Goal: Transaction & Acquisition: Purchase product/service

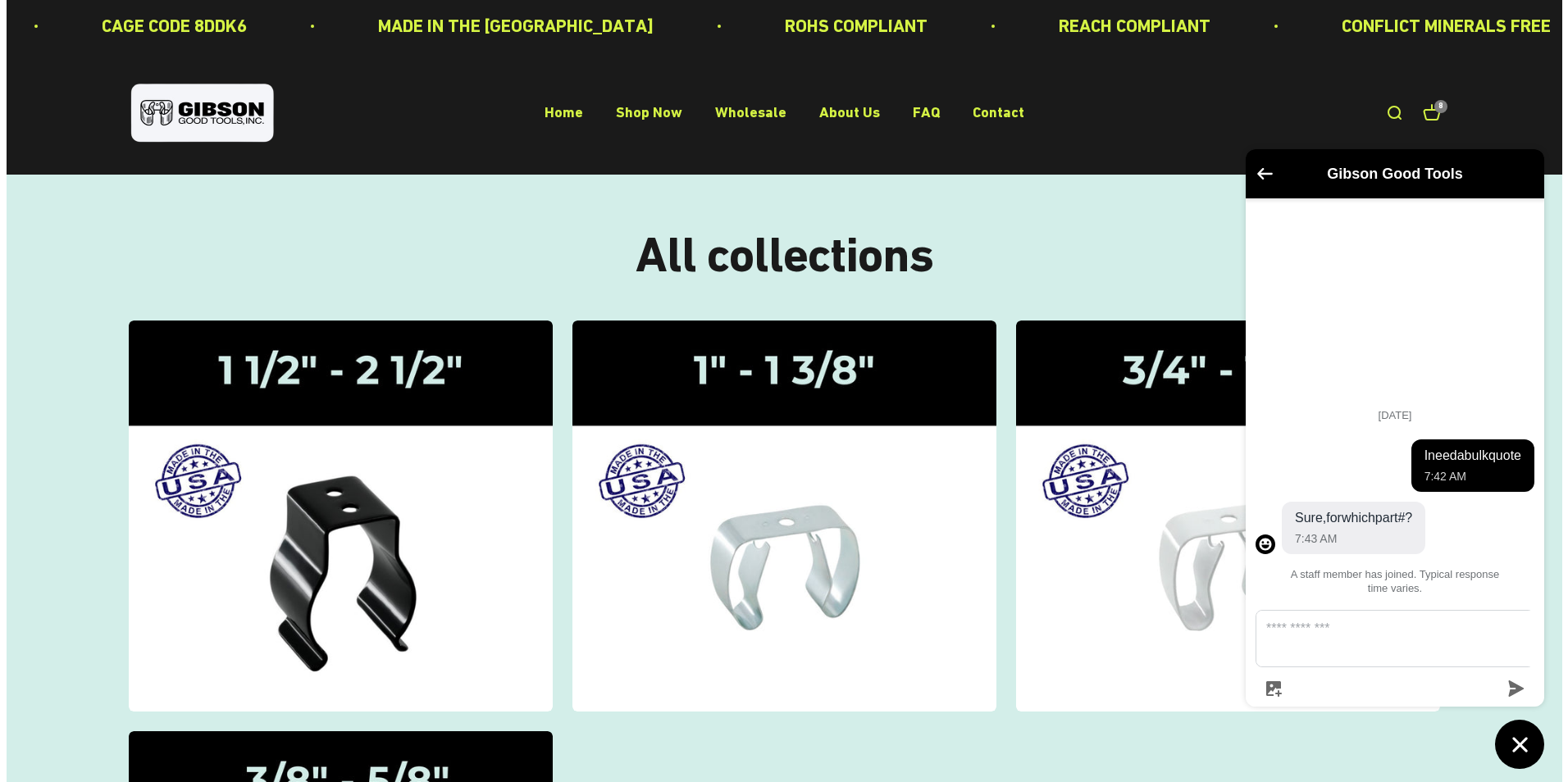
scroll to position [164, 0]
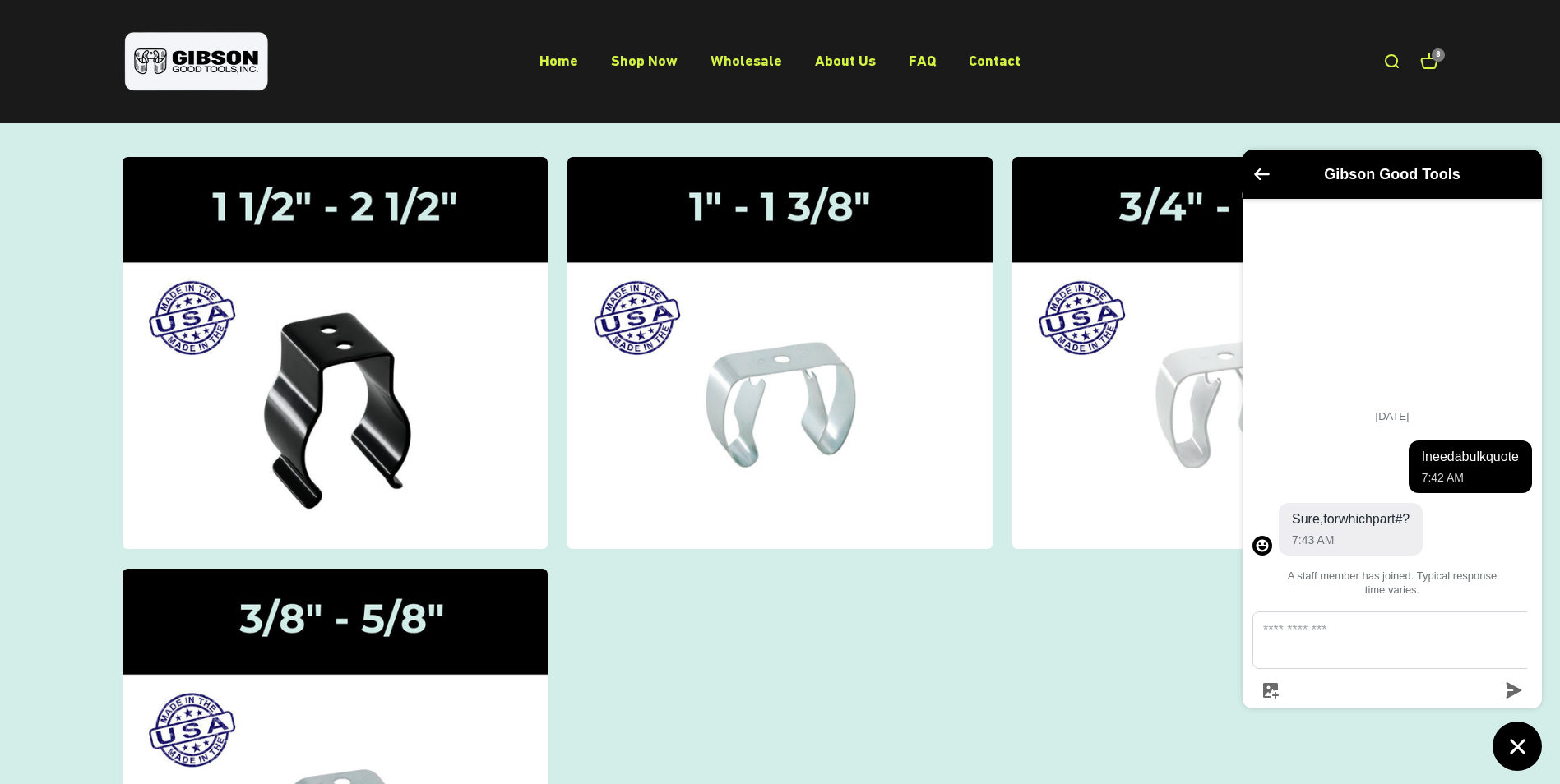
click at [1433, 68] on link "Open cart 8" at bounding box center [1429, 62] width 18 height 18
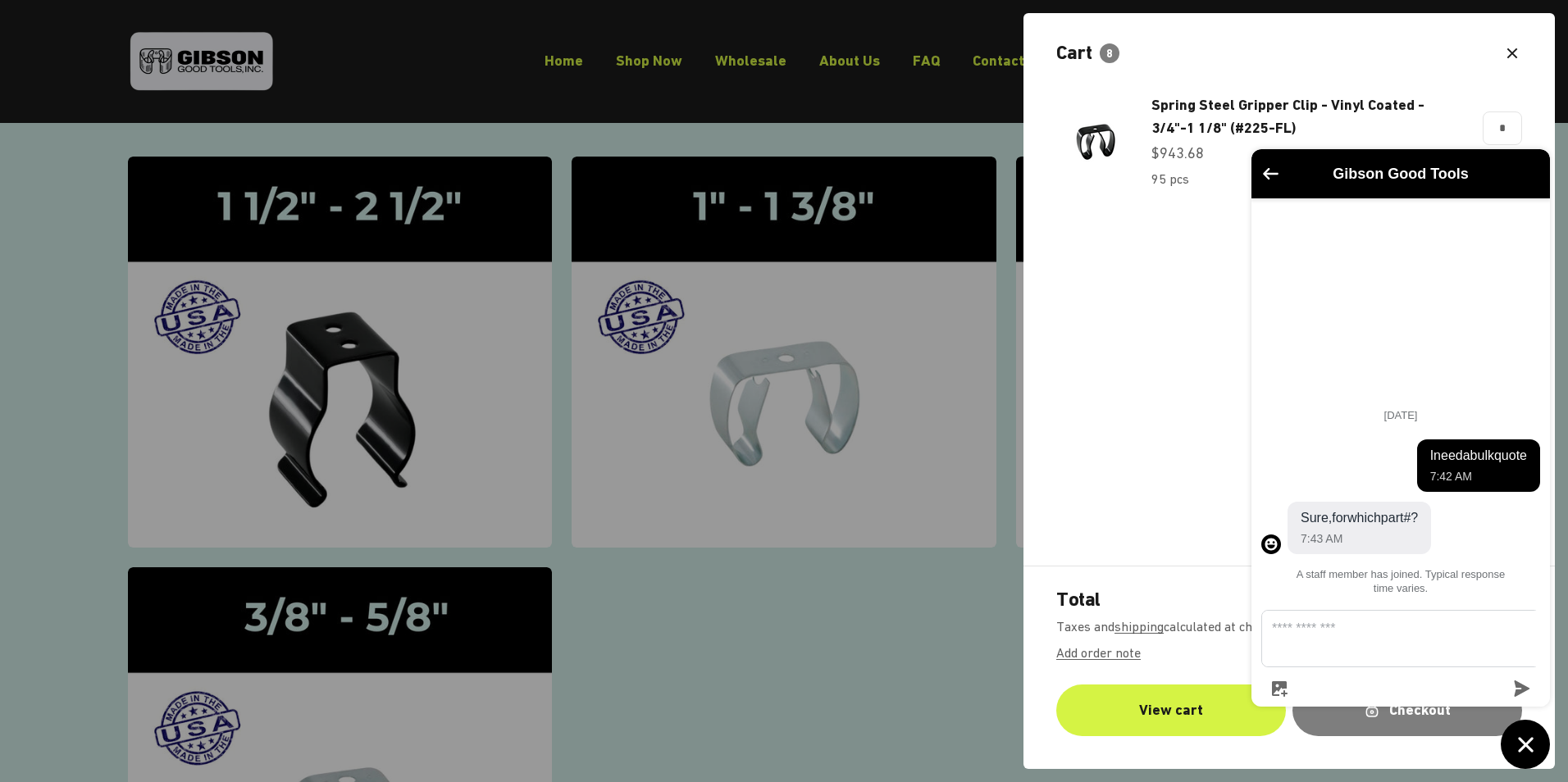
click at [956, 671] on div at bounding box center [784, 391] width 1568 height 782
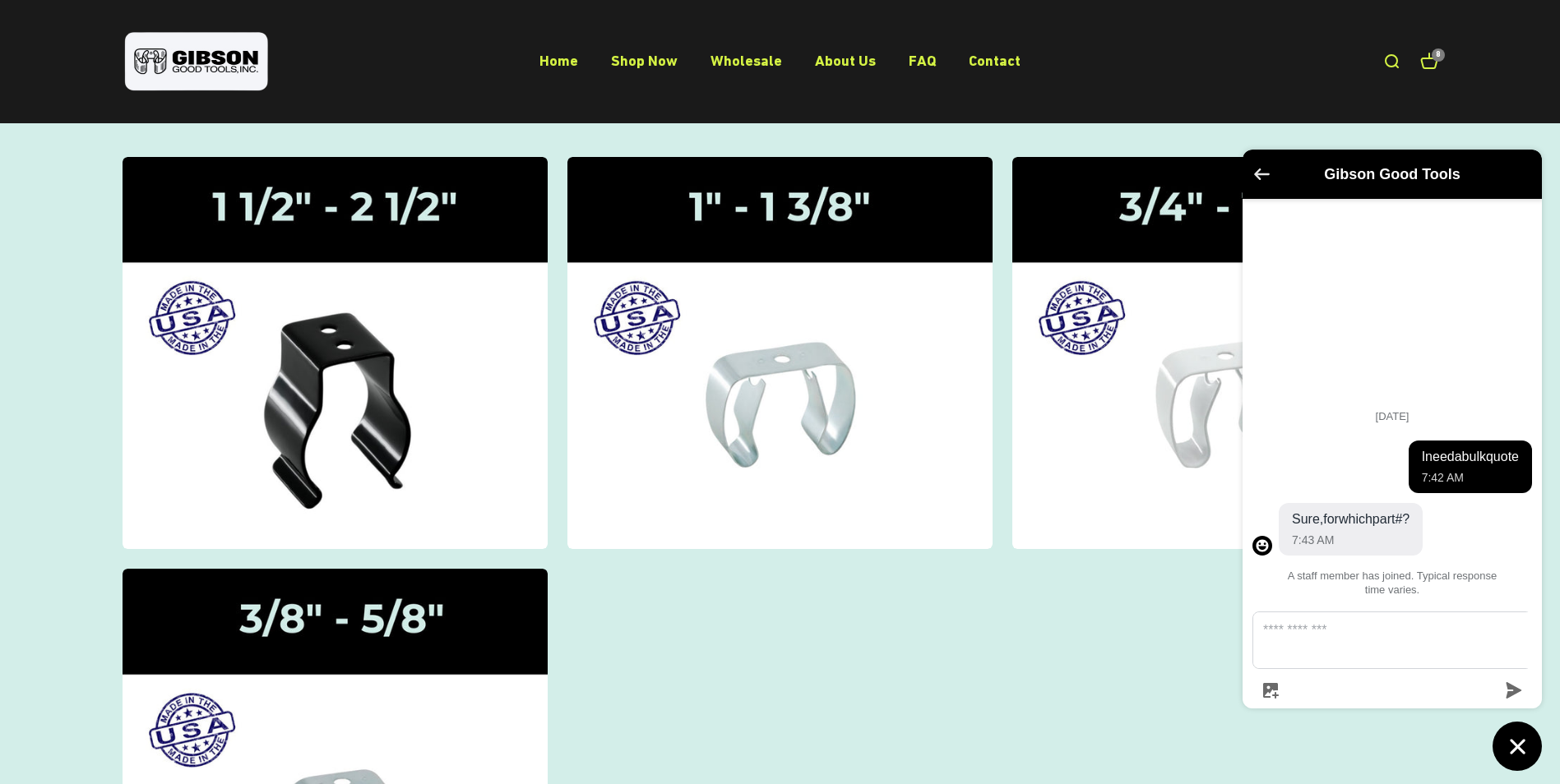
click at [1262, 174] on icon "Go back to the main screen" at bounding box center [1261, 174] width 15 height 12
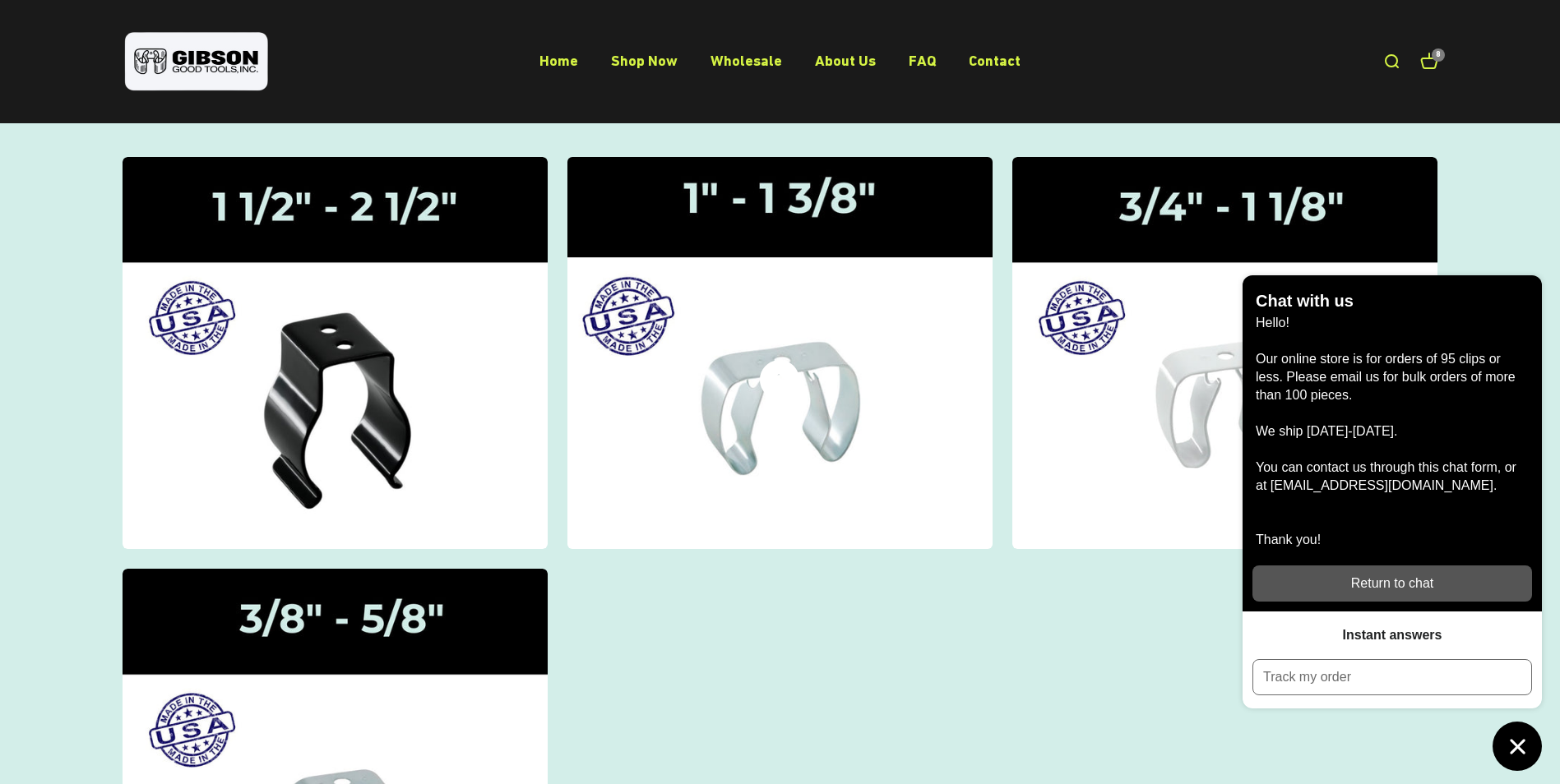
click at [916, 273] on img at bounding box center [779, 352] width 451 height 416
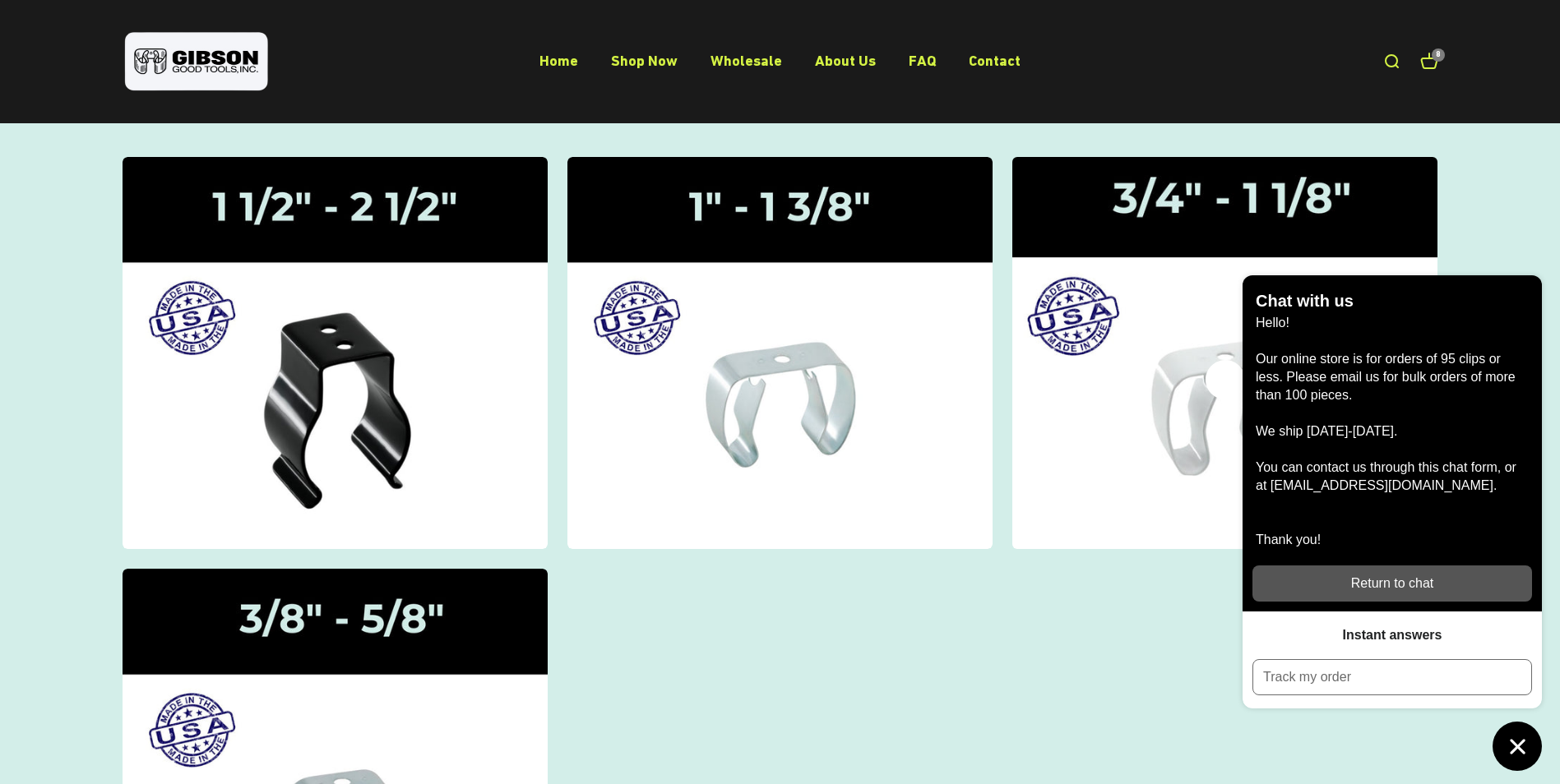
click at [1102, 404] on img at bounding box center [1225, 352] width 451 height 416
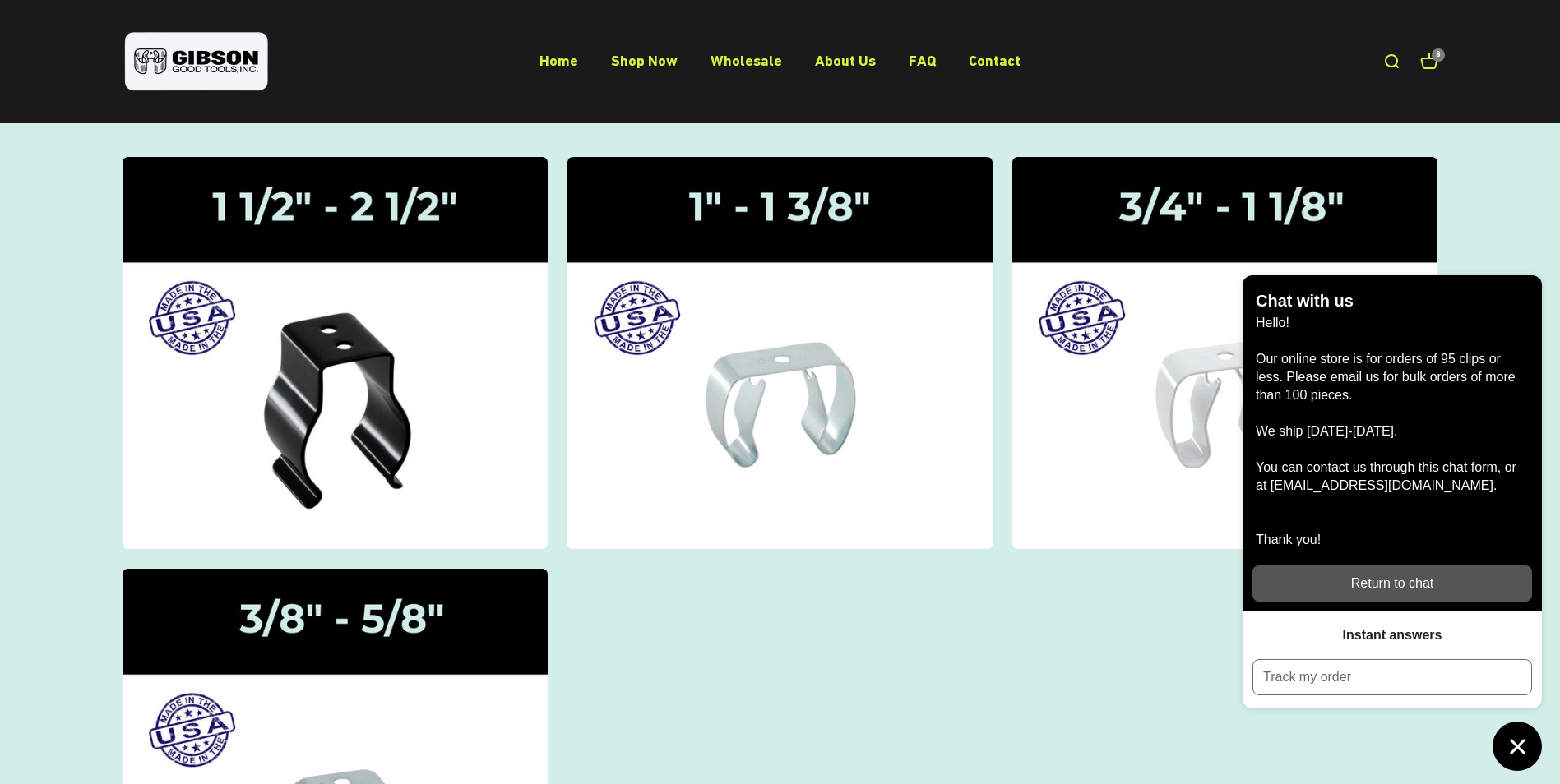
click at [1434, 67] on link "Open cart 8" at bounding box center [1429, 62] width 18 height 18
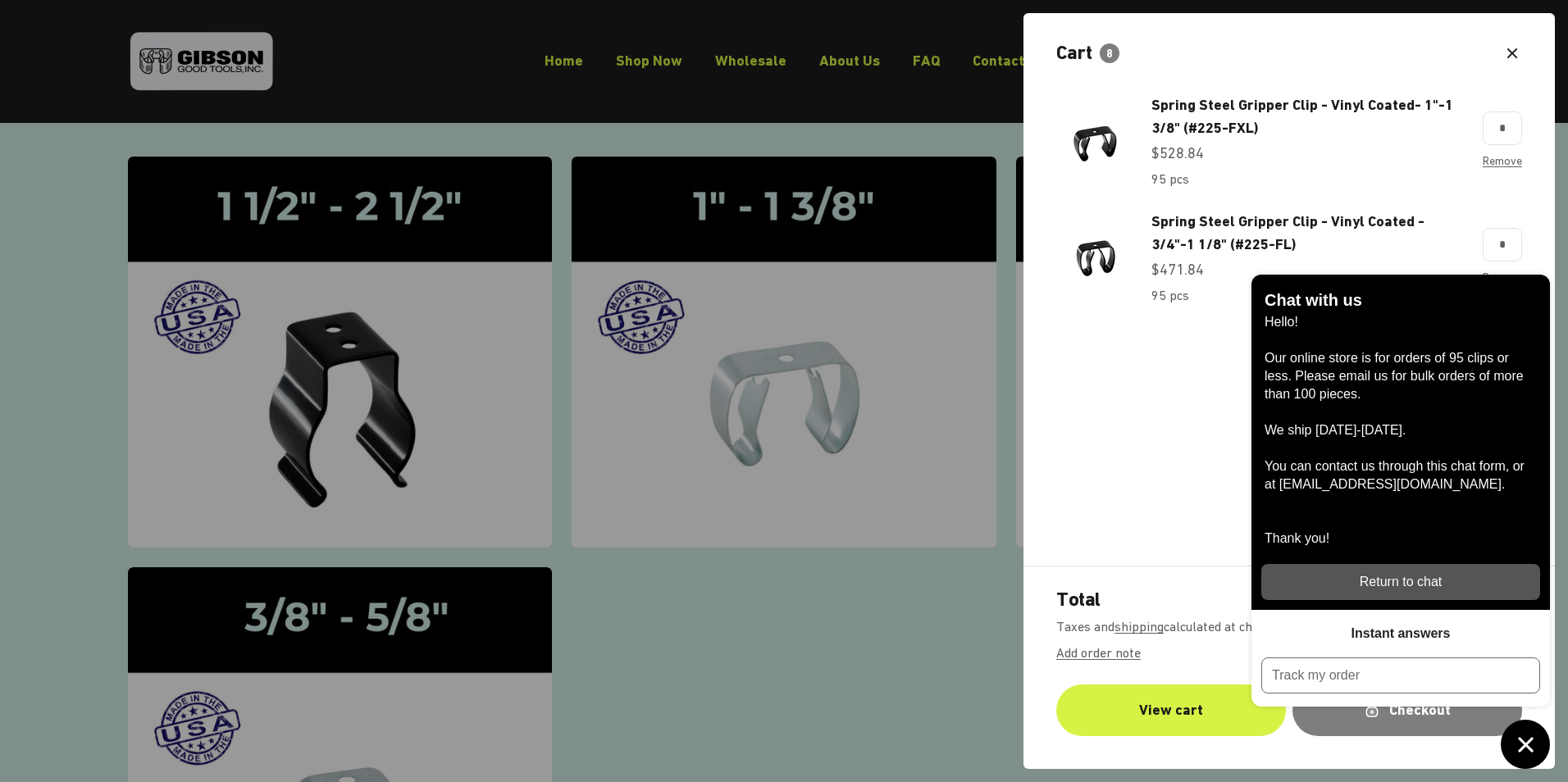
click at [1511, 55] on icon "button" at bounding box center [1512, 54] width 20 height 20
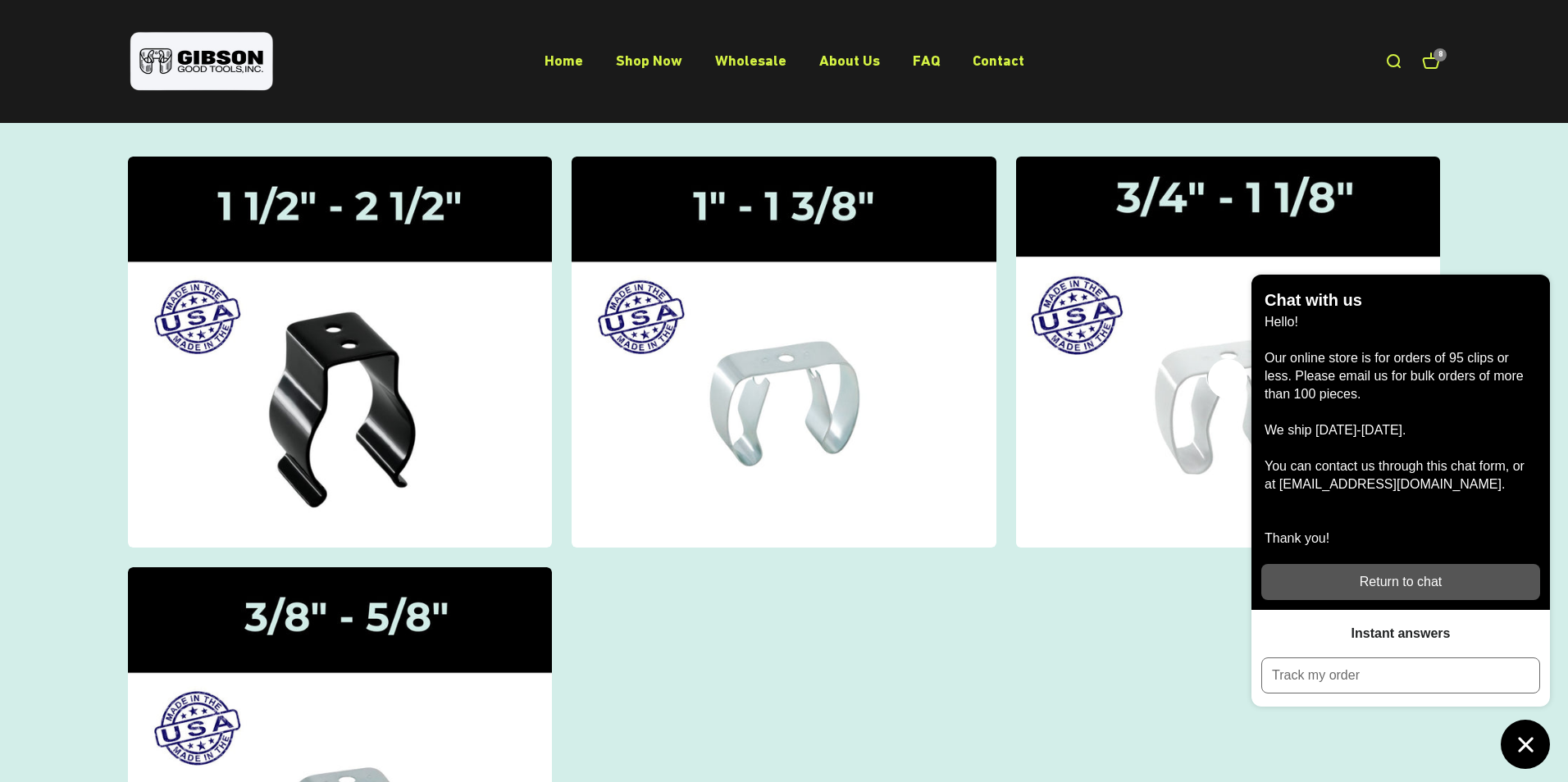
click at [1161, 327] on img at bounding box center [1227, 351] width 450 height 415
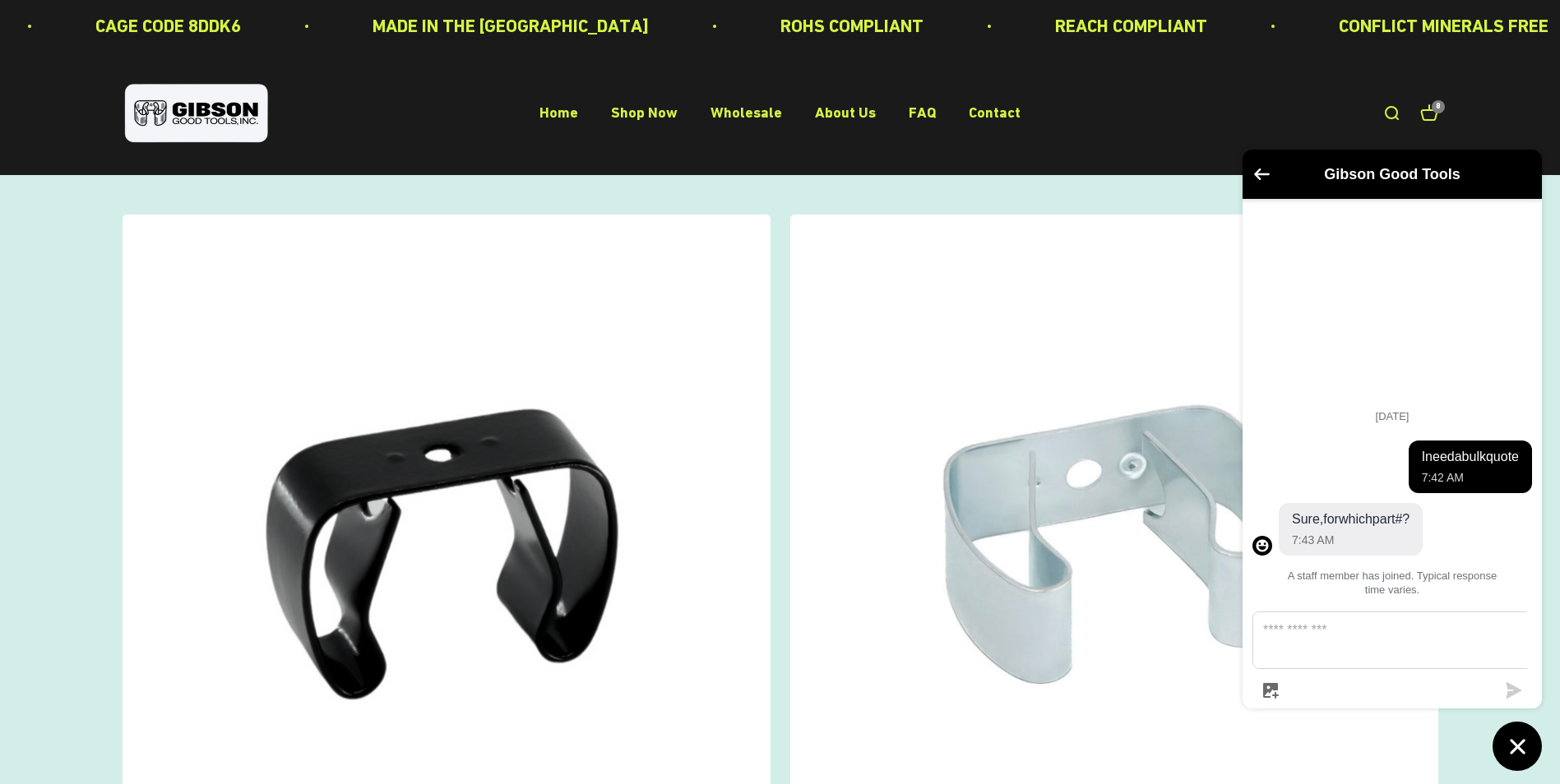
scroll to position [329, 0]
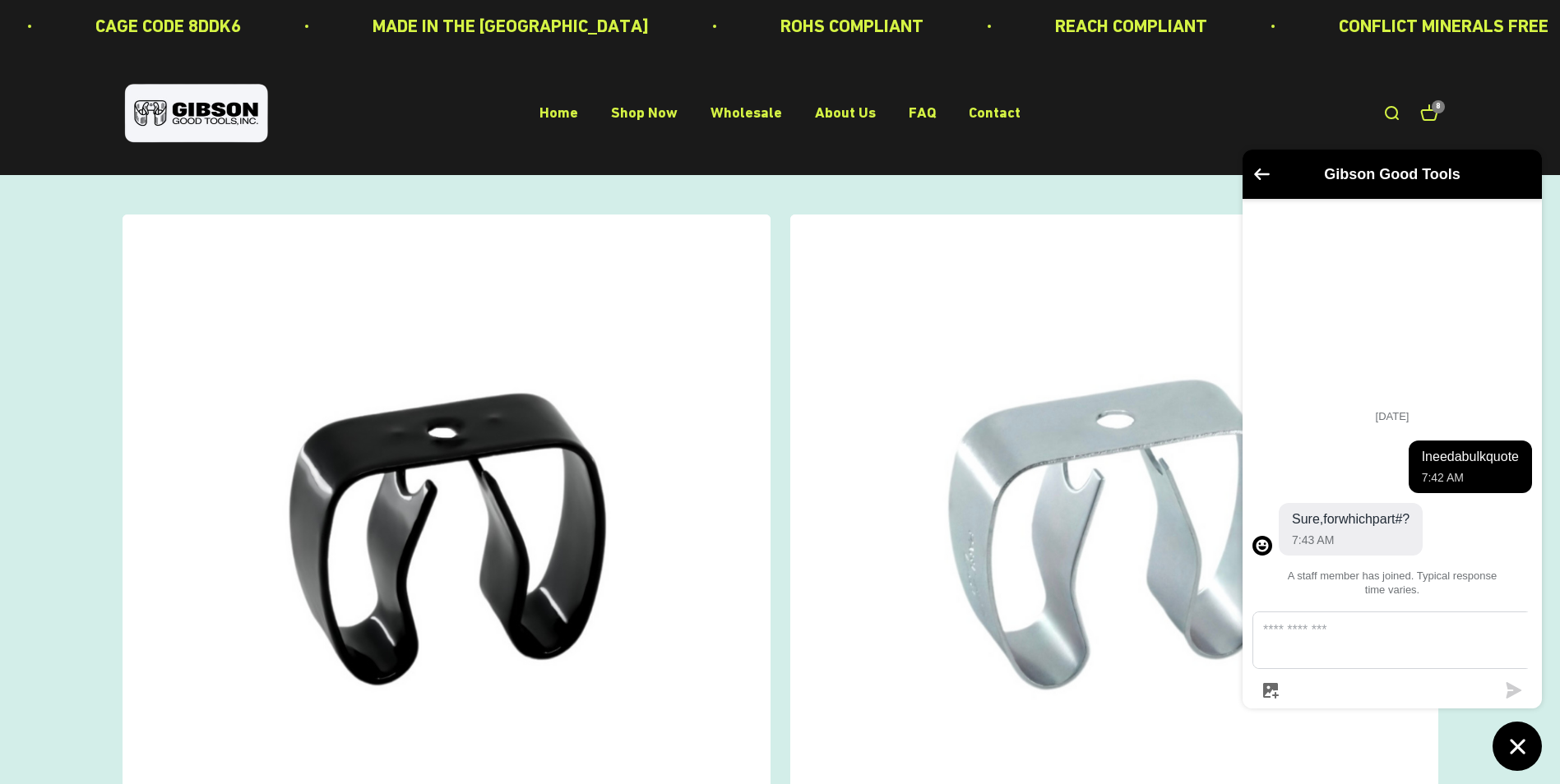
scroll to position [329, 0]
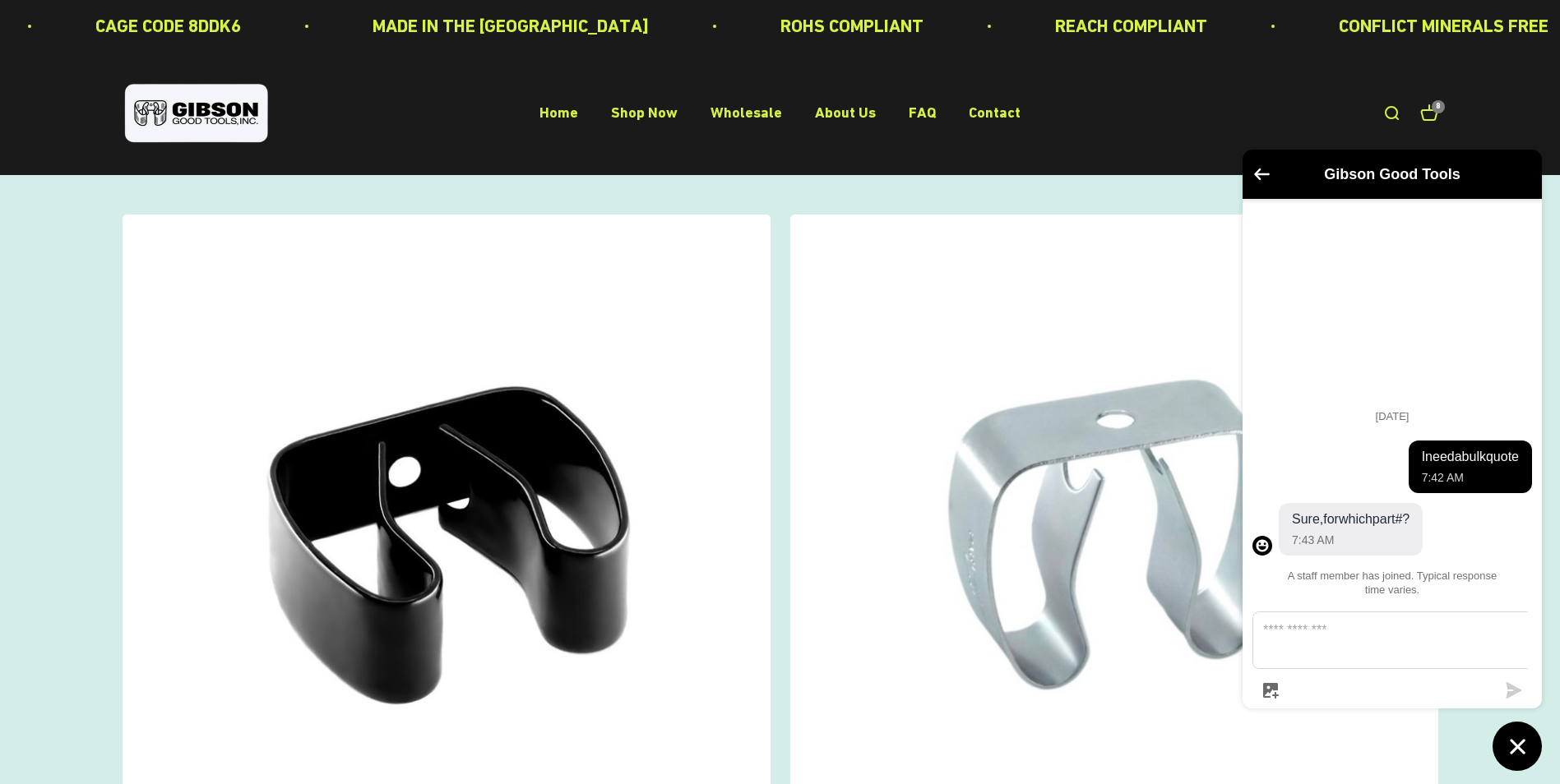
click at [576, 428] on img at bounding box center [446, 538] width 648 height 648
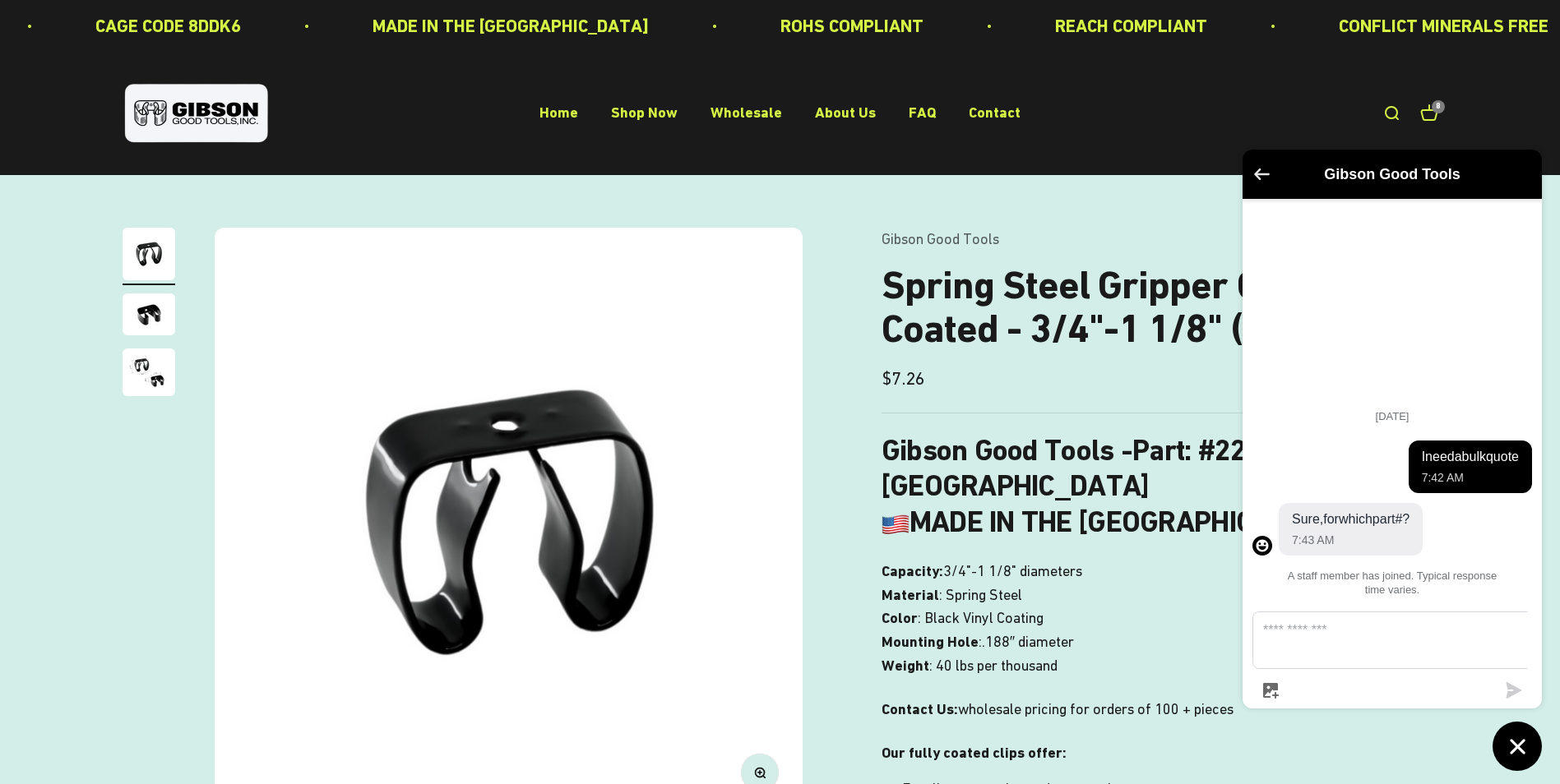
click at [1257, 174] on icon "Go back to the main screen" at bounding box center [1261, 174] width 15 height 12
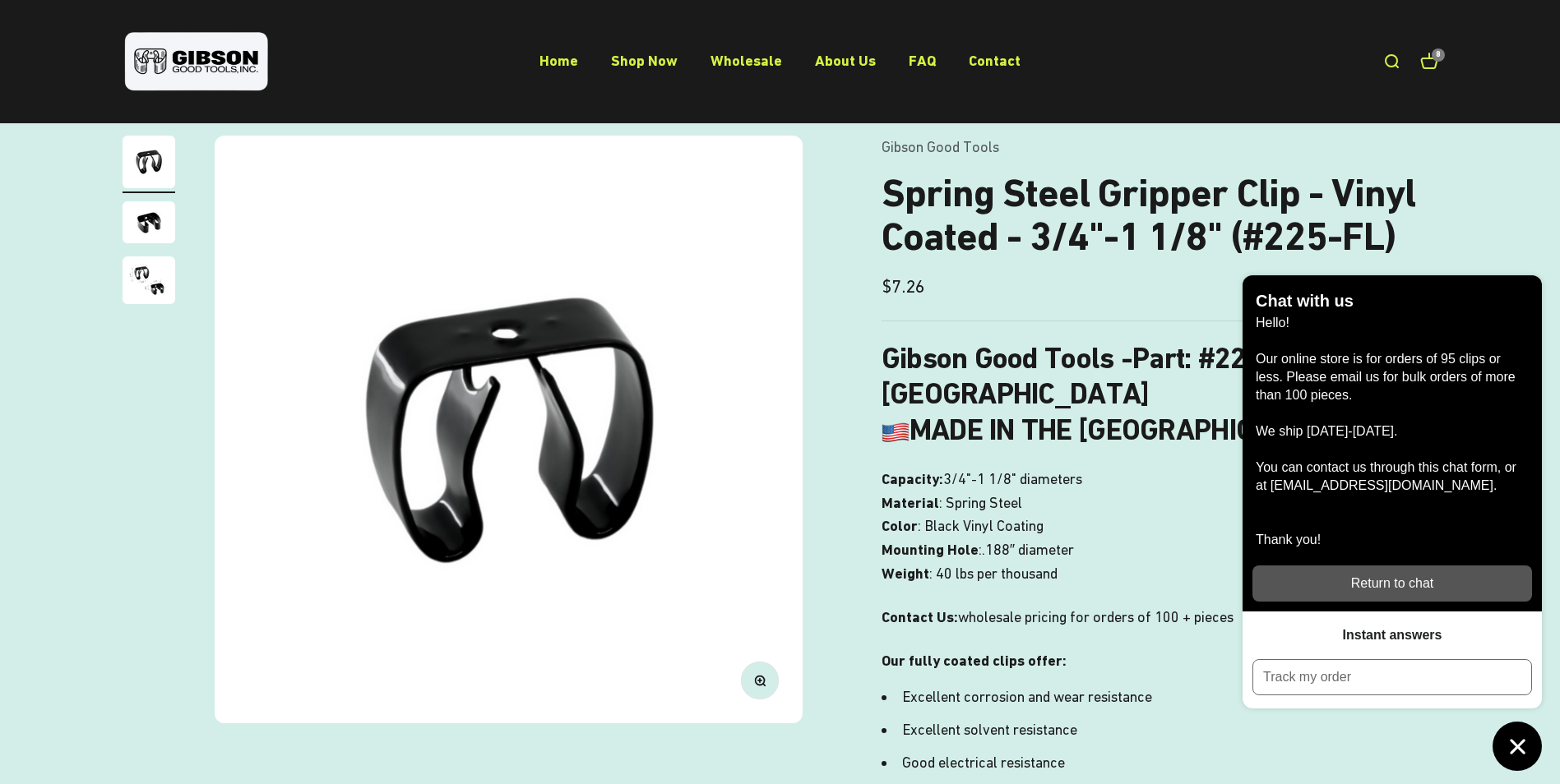
scroll to position [246, 0]
